Goal: Use online tool/utility: Utilize a website feature to perform a specific function

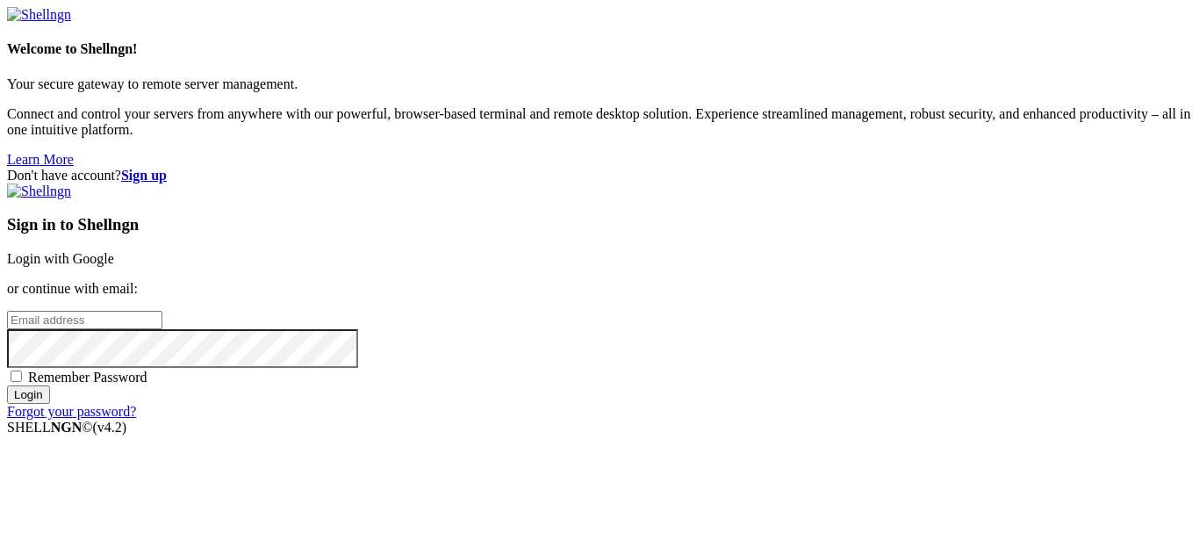
click at [114, 251] on link "Login with Google" at bounding box center [60, 258] width 107 height 15
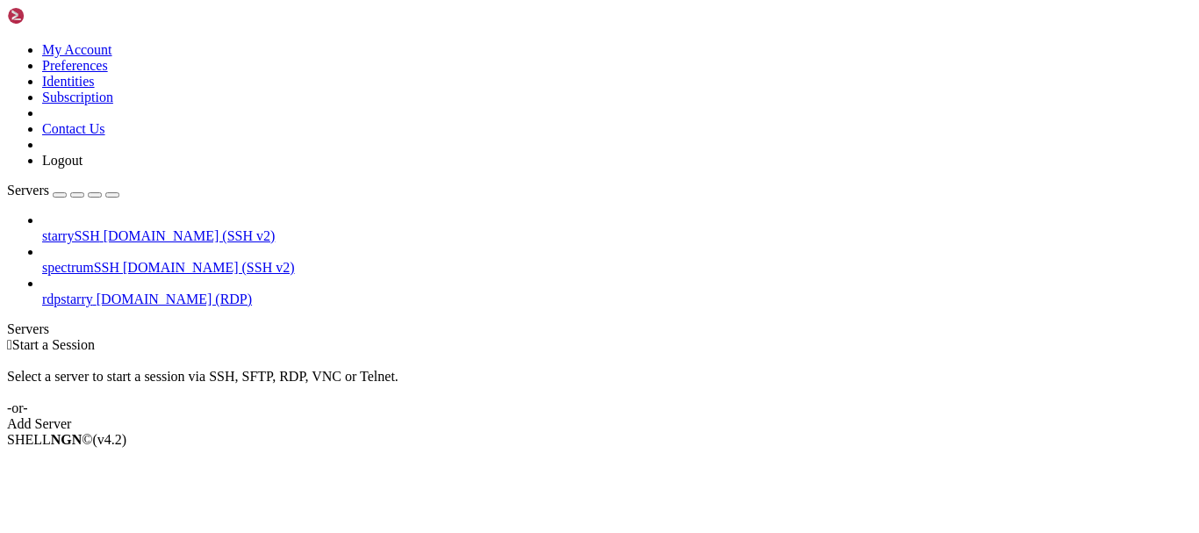
click at [93, 291] on span "rdpstarry" at bounding box center [67, 298] width 51 height 15
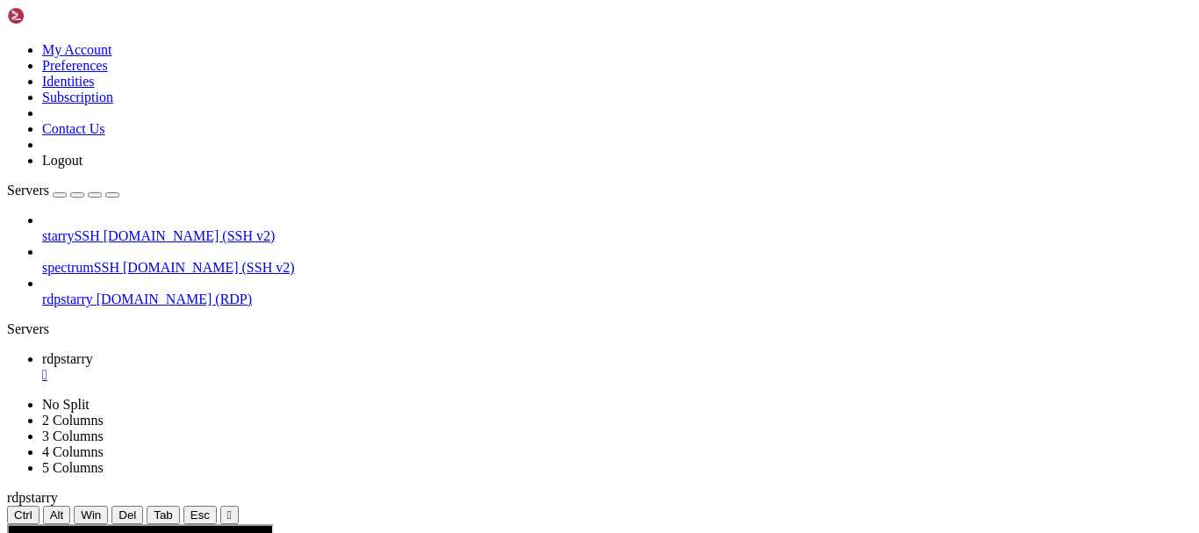
drag, startPoint x: 401, startPoint y: 58, endPoint x: 401, endPoint y: 123, distance: 64.9
click at [232, 508] on div "" at bounding box center [229, 514] width 4 height 13
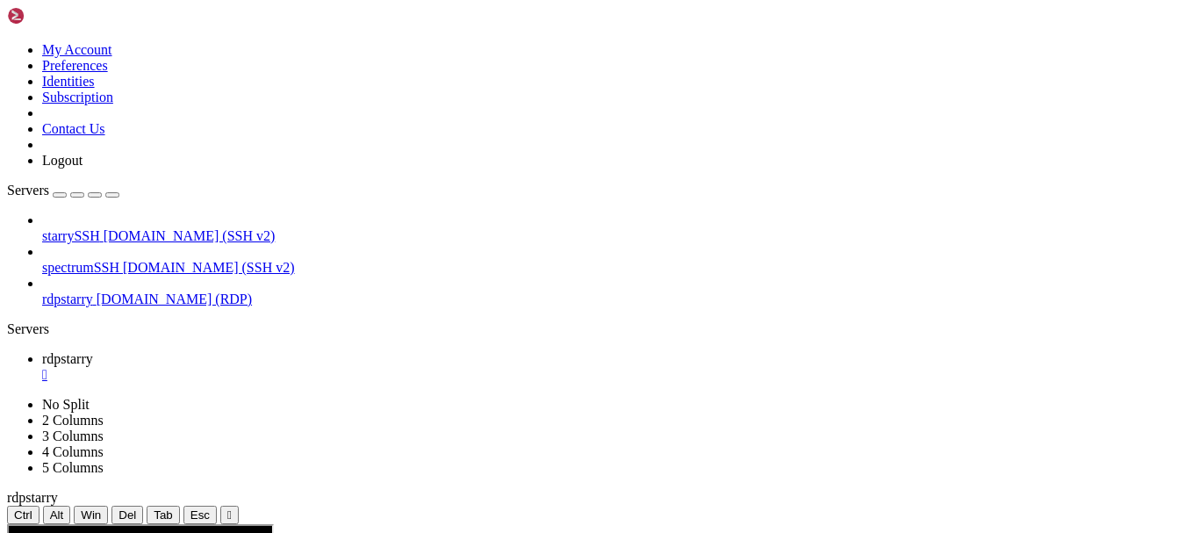
drag, startPoint x: 400, startPoint y: 65, endPoint x: 180, endPoint y: 90, distance: 221.7
click at [232, 508] on div "" at bounding box center [229, 514] width 4 height 13
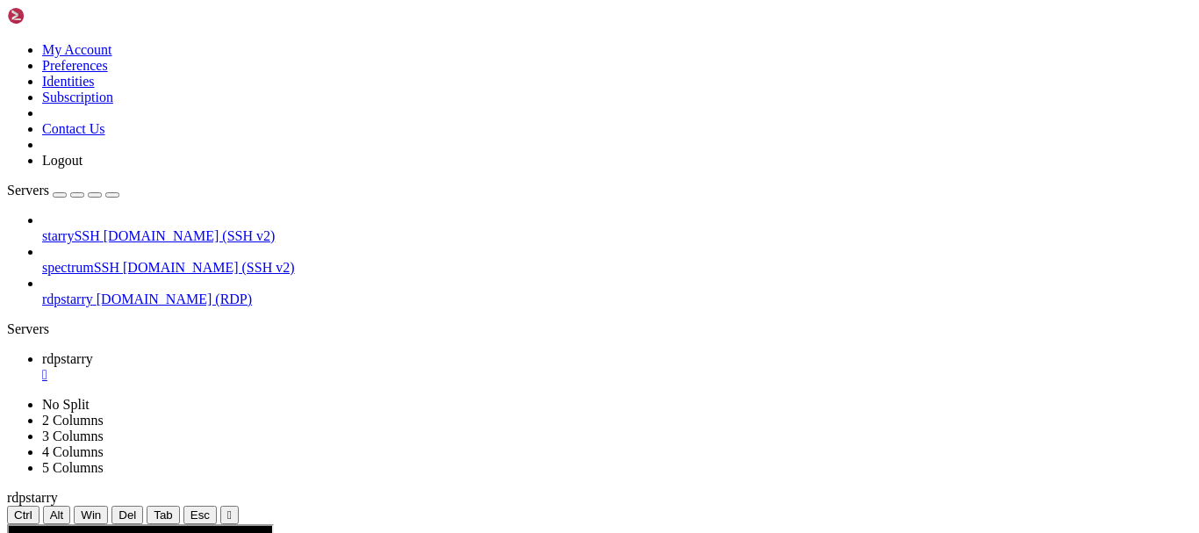
click at [239, 505] on button "" at bounding box center [229, 514] width 18 height 18
